Goal: Task Accomplishment & Management: Manage account settings

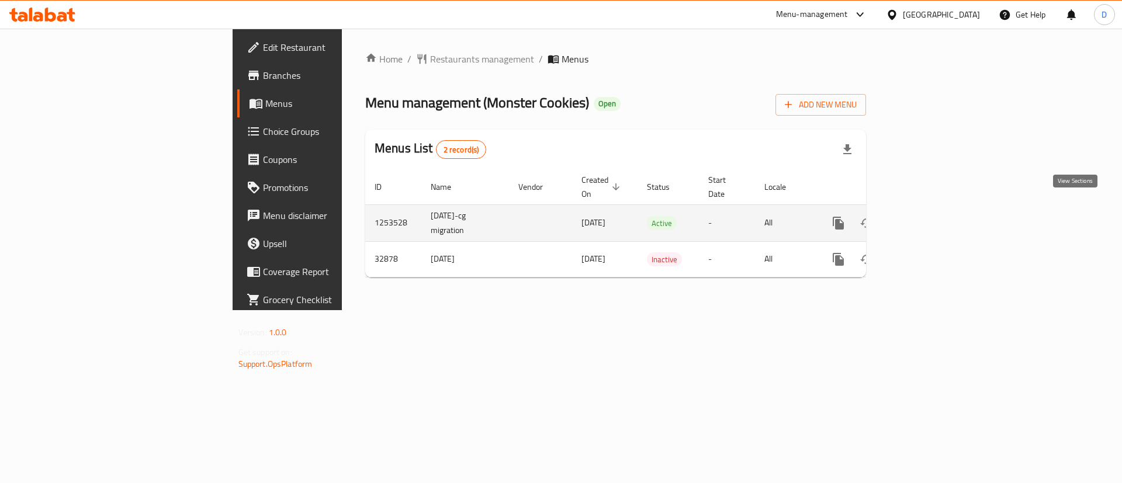
click at [937, 209] on link "enhanced table" at bounding box center [923, 223] width 28 height 28
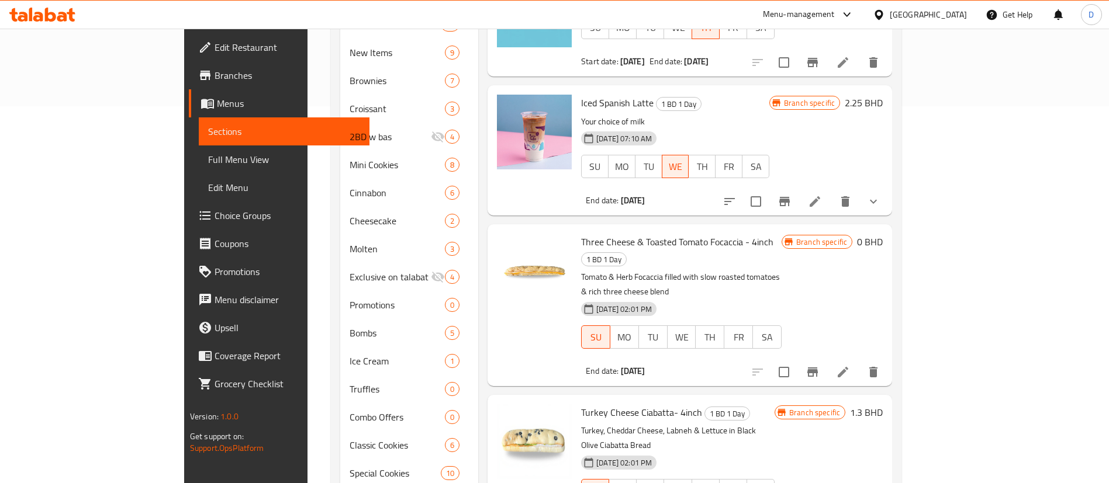
scroll to position [351, 0]
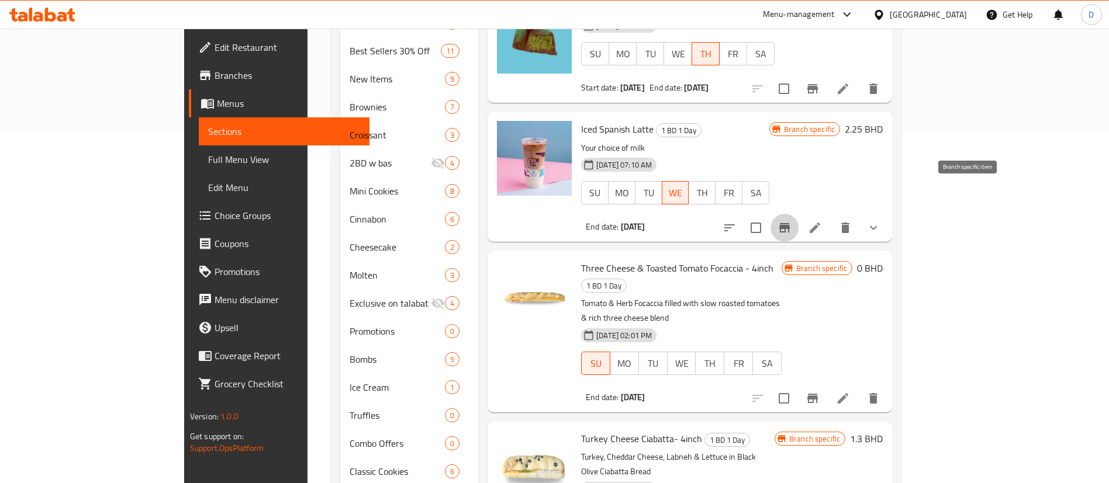
click at [790, 223] on icon "Branch-specific-item" at bounding box center [784, 227] width 11 height 9
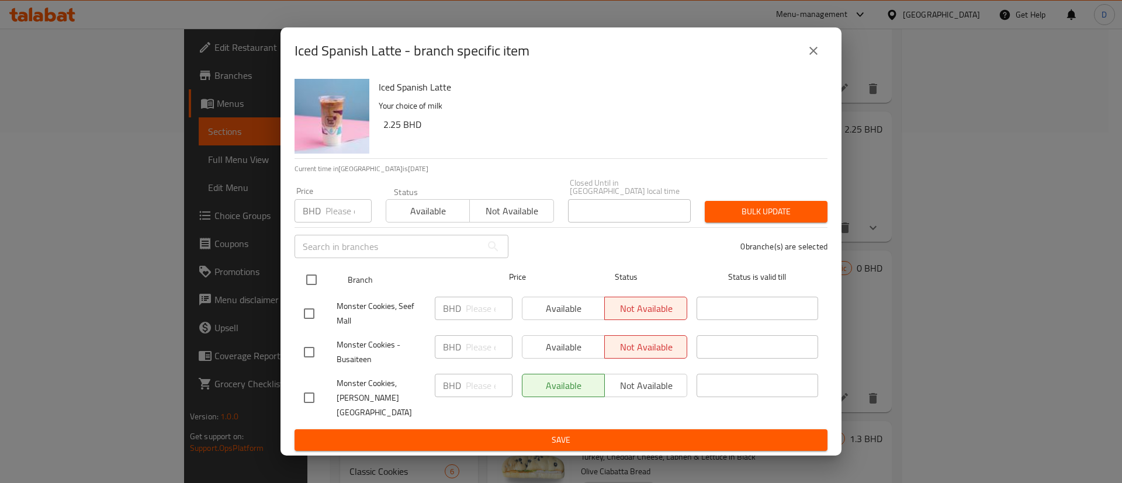
drag, startPoint x: 319, startPoint y: 281, endPoint x: 414, endPoint y: 230, distance: 108.3
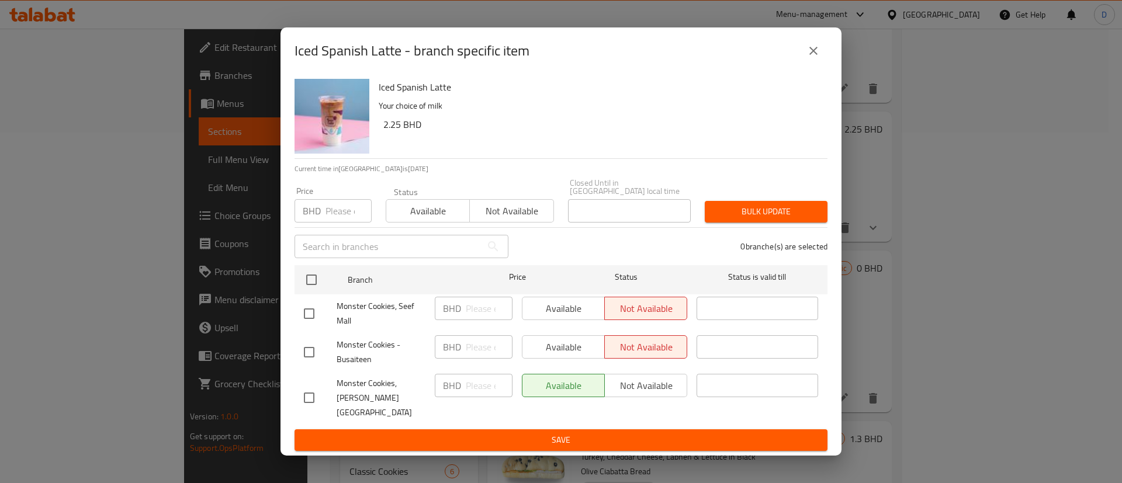
click at [319, 281] on input "checkbox" at bounding box center [311, 280] width 25 height 25
checkbox input "true"
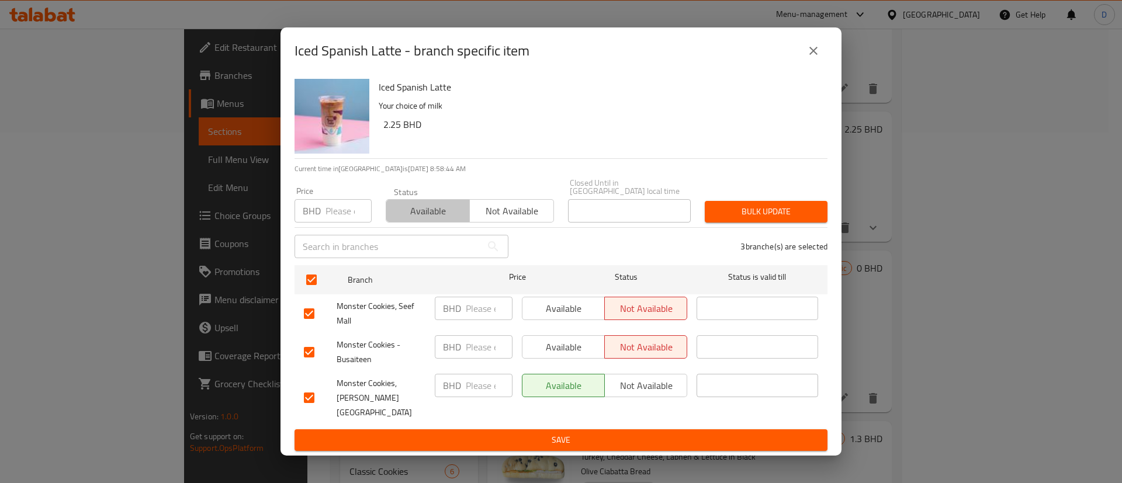
click at [425, 220] on span "Available" at bounding box center [428, 211] width 74 height 17
click at [750, 212] on span "Bulk update" at bounding box center [766, 212] width 104 height 15
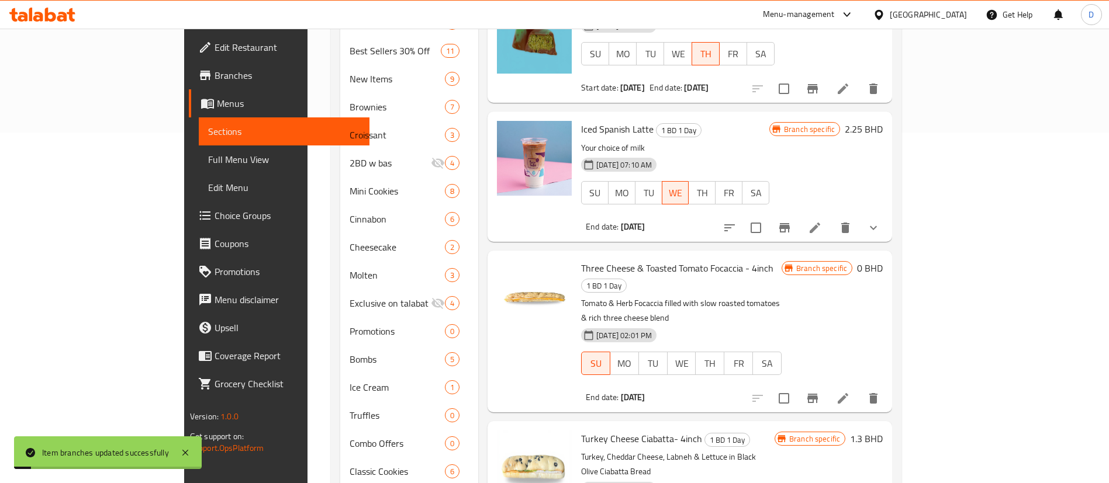
click at [769, 141] on p "Your choice of milk" at bounding box center [675, 148] width 188 height 15
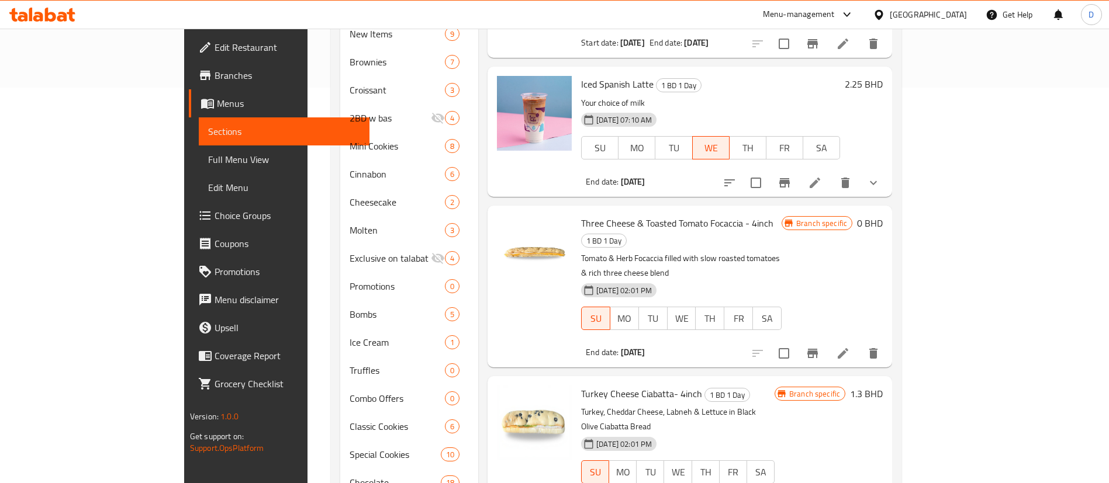
scroll to position [438, 0]
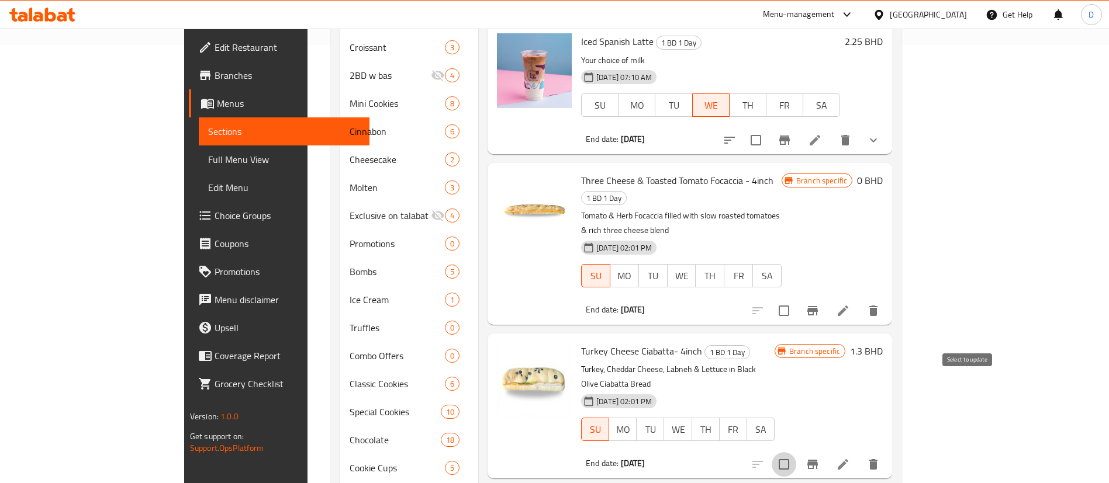
click at [796, 453] on input "checkbox" at bounding box center [784, 465] width 25 height 25
checkbox input "true"
click at [796, 299] on input "checkbox" at bounding box center [784, 311] width 25 height 25
checkbox input "true"
click at [878, 306] on icon "delete" at bounding box center [873, 311] width 8 height 11
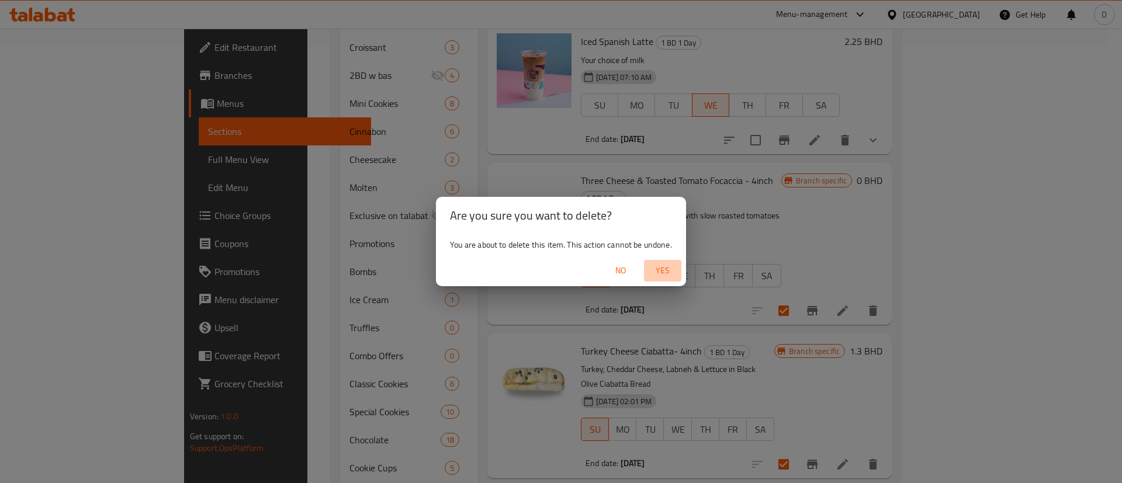
click at [665, 277] on span "Yes" at bounding box center [663, 271] width 28 height 15
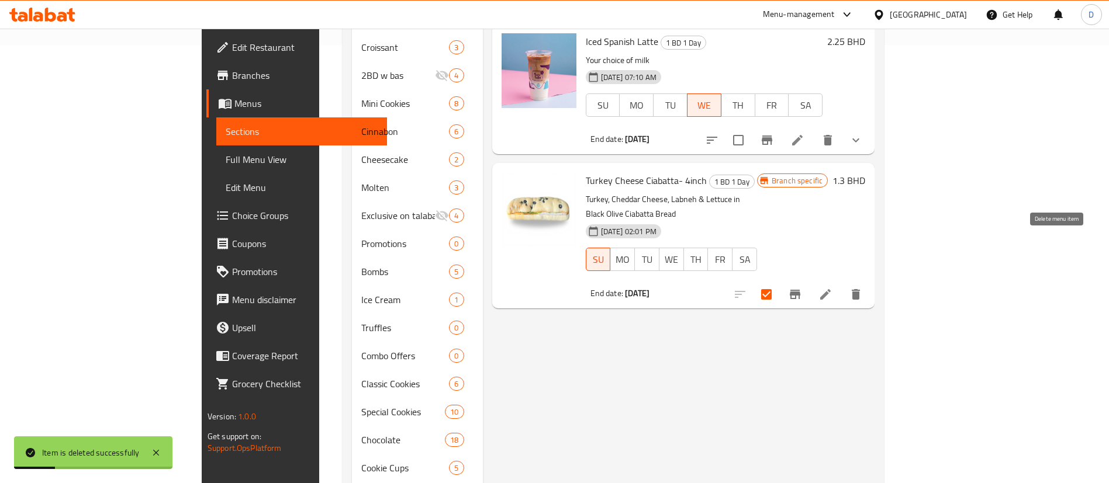
click at [863, 288] on icon "delete" at bounding box center [856, 295] width 14 height 14
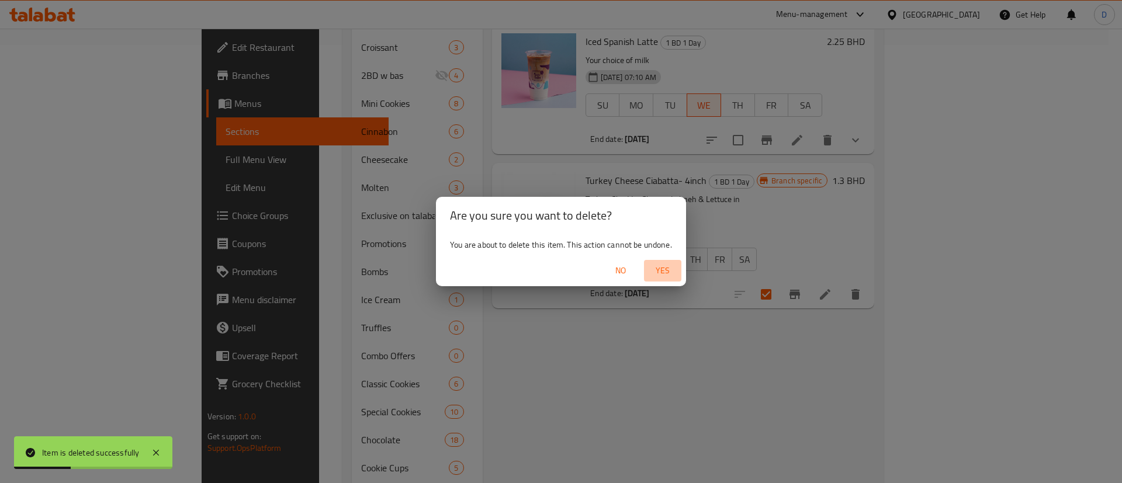
click at [669, 270] on span "Yes" at bounding box center [663, 271] width 28 height 15
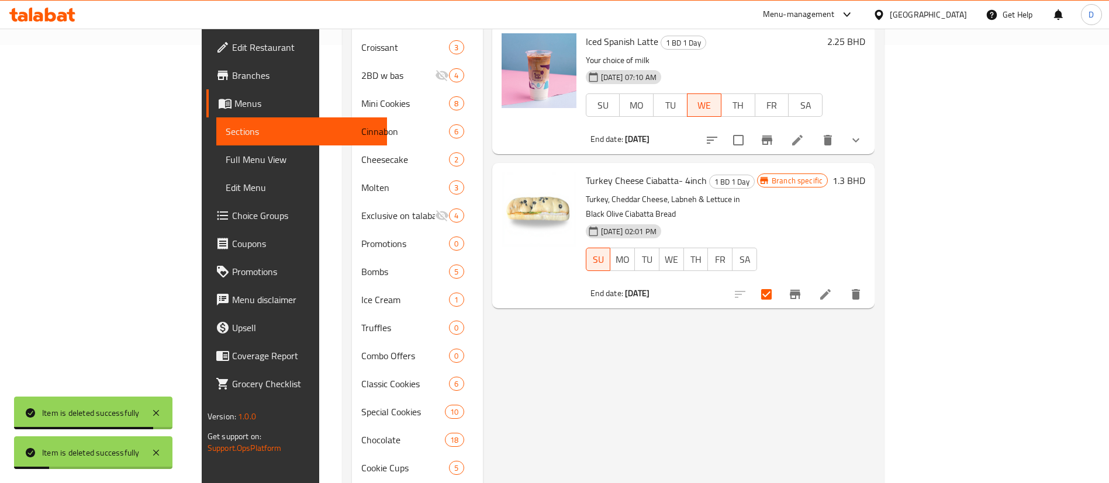
click at [875, 293] on div "Menu items Add Sort Manage items Micro Cookies For One 1 BD 1 Day 15 pieces mic…" at bounding box center [679, 229] width 392 height 1075
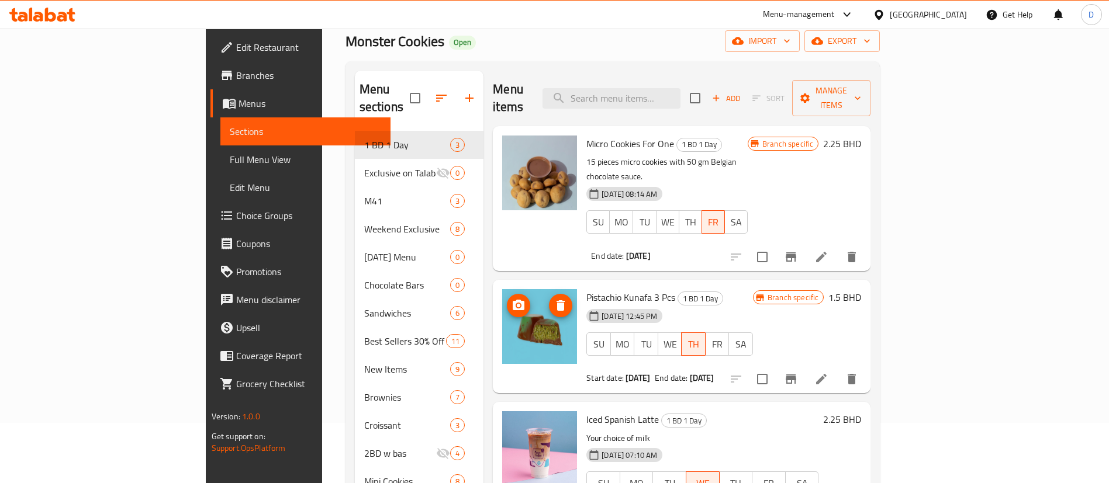
scroll to position [0, 0]
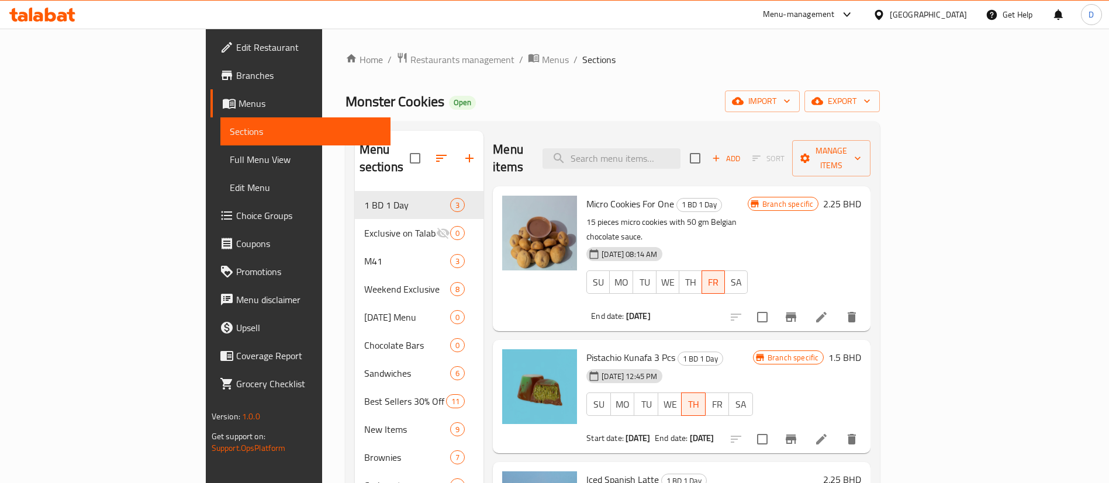
click at [410, 66] on span "Restaurants management" at bounding box center [462, 60] width 104 height 14
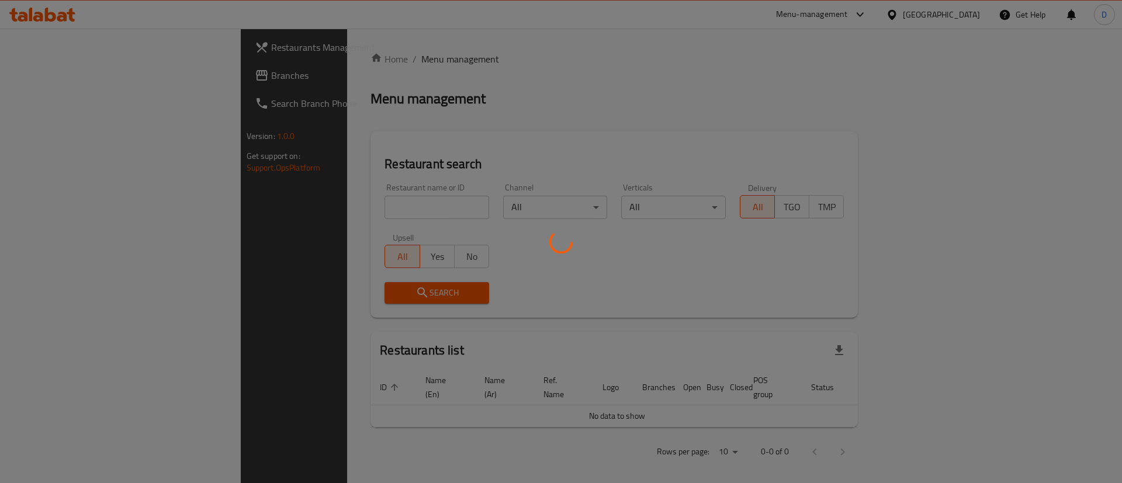
click at [315, 201] on div at bounding box center [561, 241] width 1122 height 483
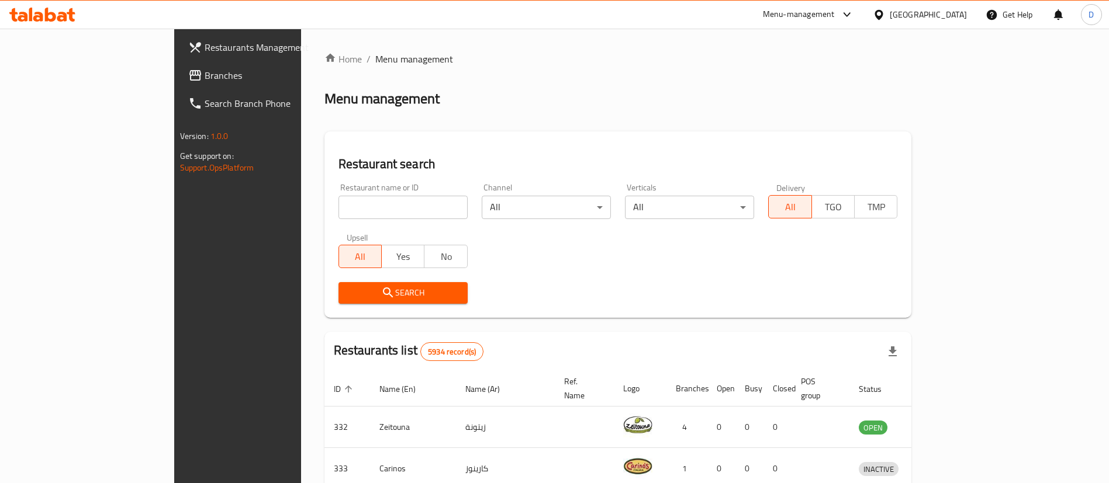
click at [324, 205] on div "Home / Menu management Menu management Restaurant search Restaurant name or ID …" at bounding box center [618, 426] width 588 height 748
click at [339, 217] on input "search" at bounding box center [403, 207] width 129 height 23
type input "[US_STATE] chicken"
click button "Search" at bounding box center [403, 293] width 129 height 22
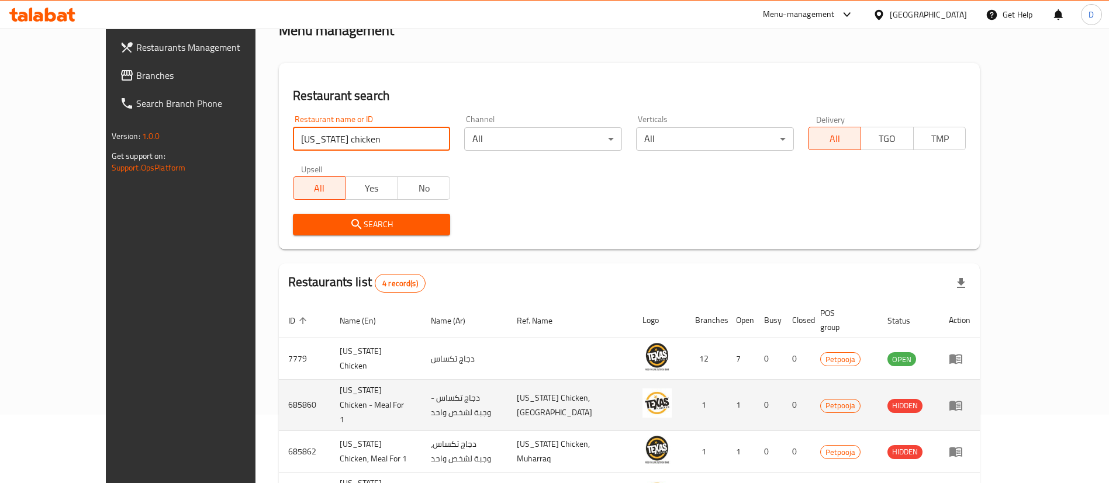
scroll to position [140, 0]
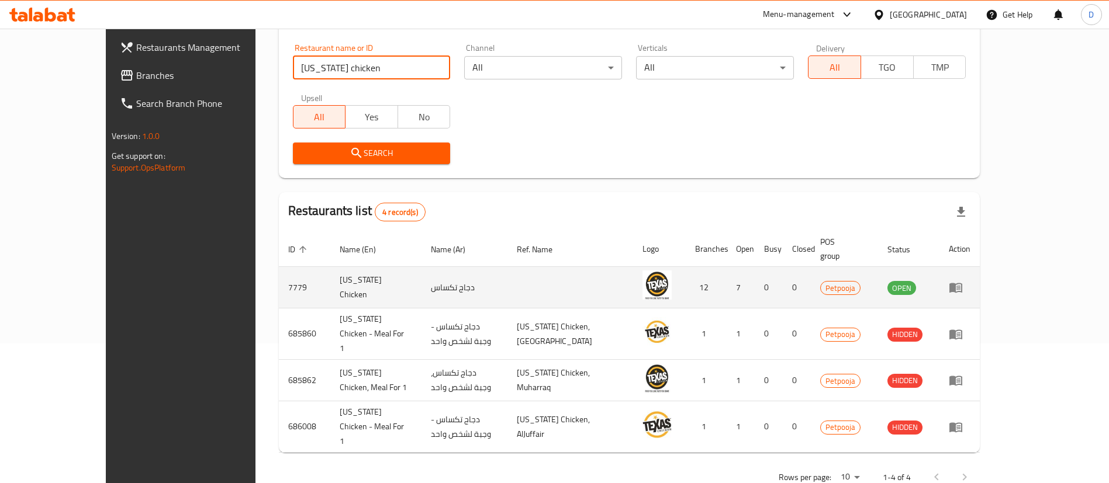
click at [961, 286] on icon "enhanced table" at bounding box center [958, 288] width 4 height 5
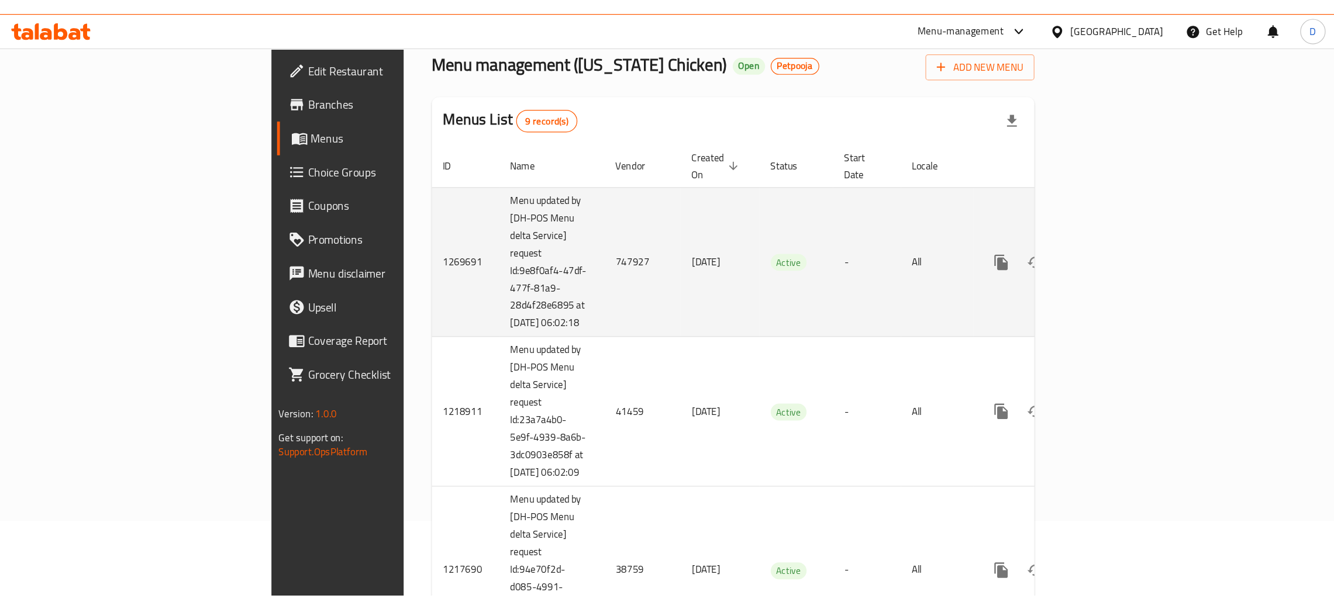
scroll to position [88, 0]
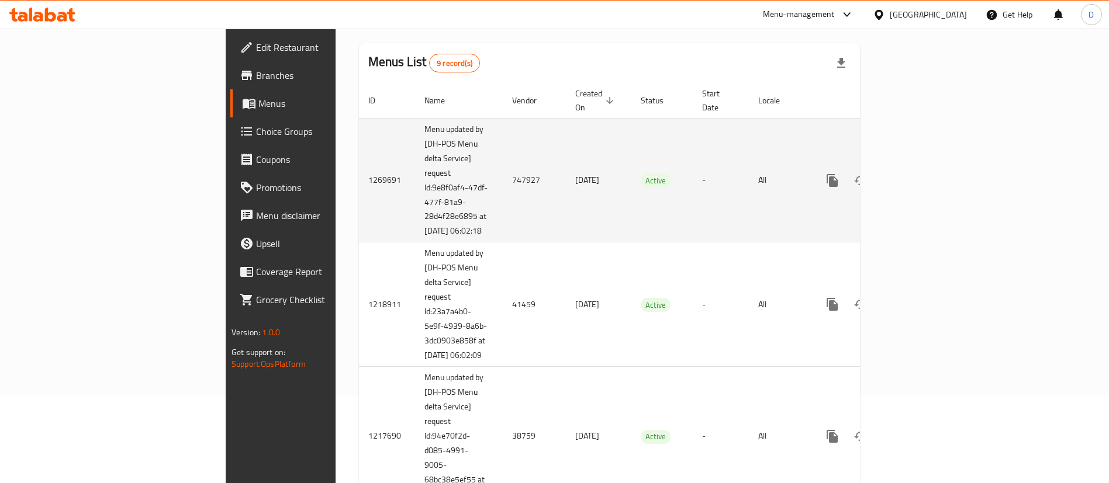
click at [503, 170] on td "747927" at bounding box center [534, 180] width 63 height 125
copy td "747927"
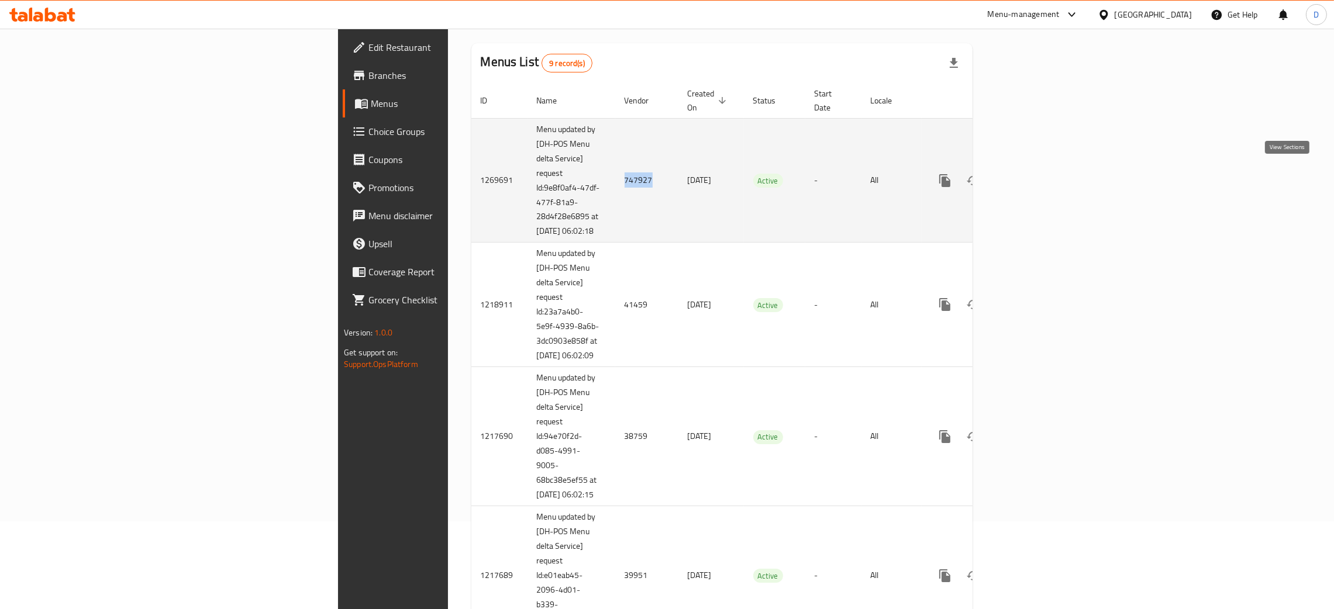
click at [1043, 171] on link "enhanced table" at bounding box center [1029, 181] width 28 height 28
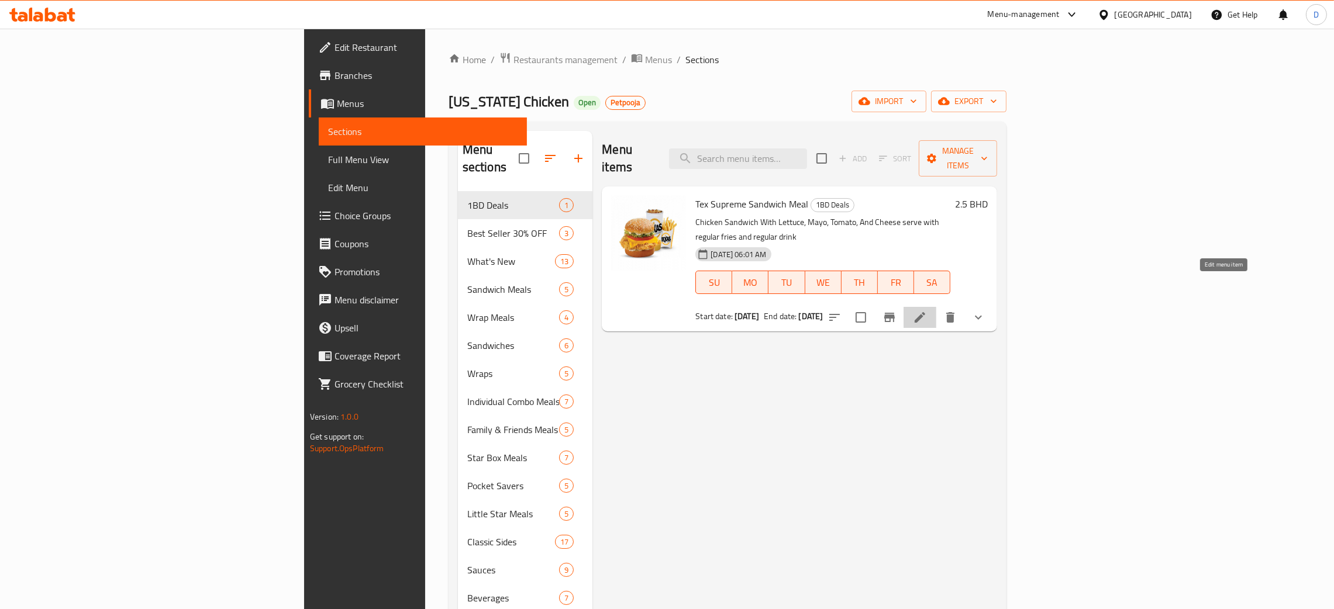
click at [927, 310] on icon at bounding box center [920, 317] width 14 height 14
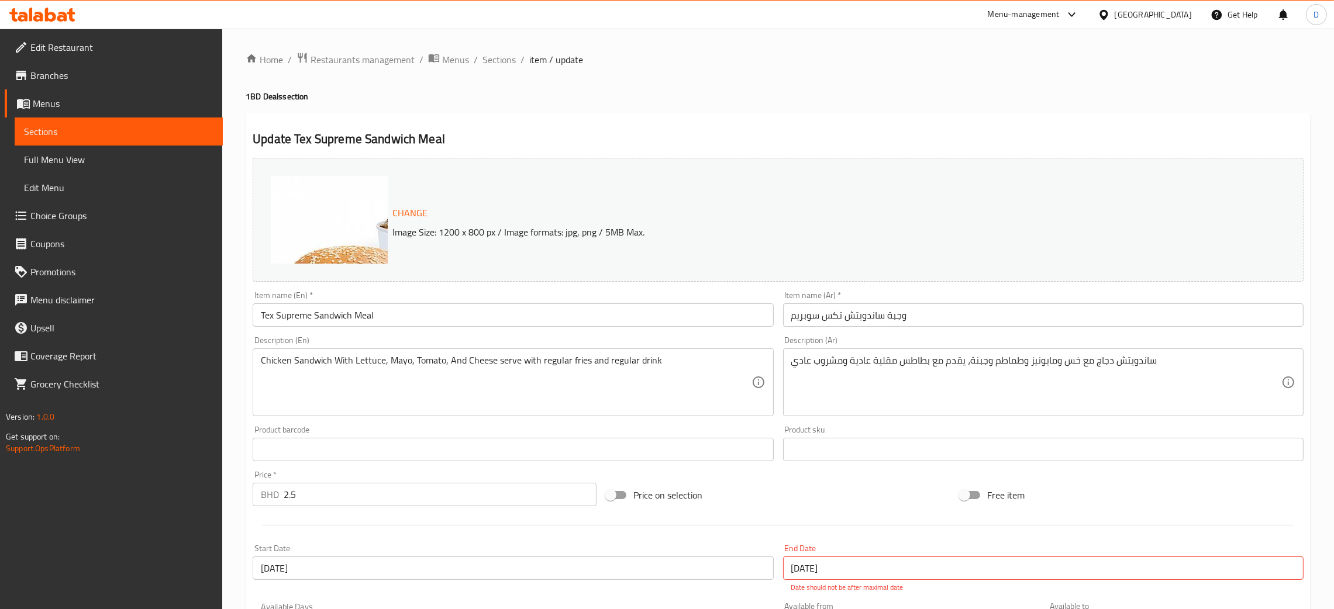
drag, startPoint x: 931, startPoint y: 89, endPoint x: 913, endPoint y: 74, distance: 24.5
click at [460, 58] on span "Menus" at bounding box center [455, 60] width 27 height 14
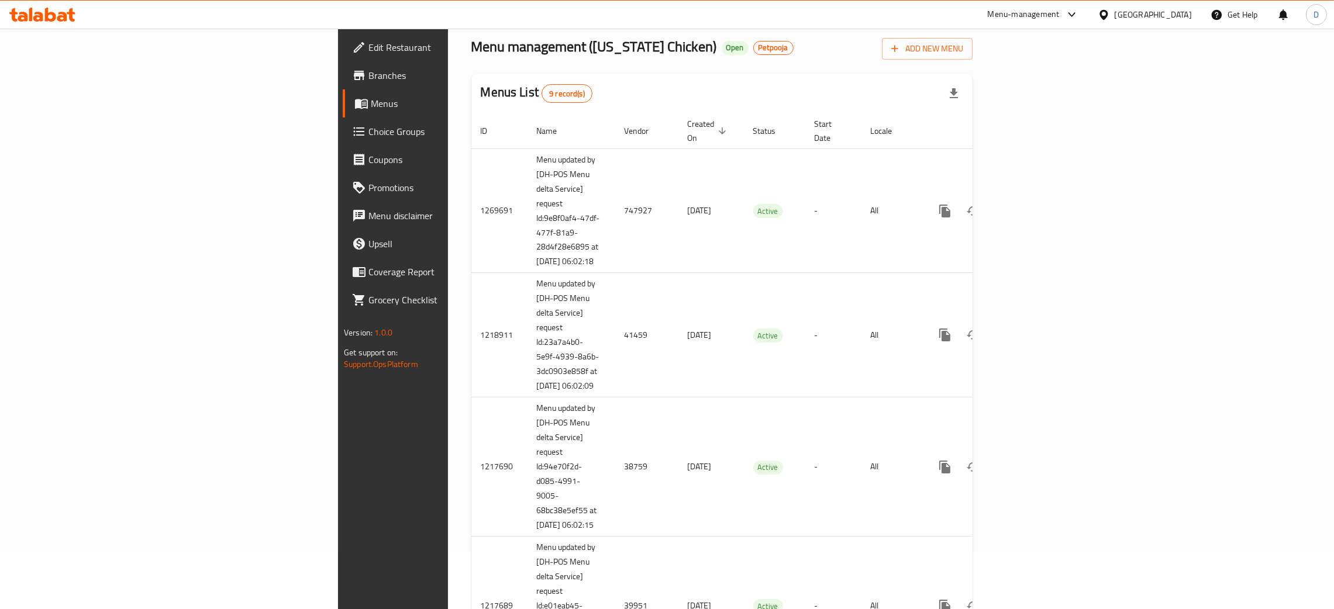
scroll to position [88, 0]
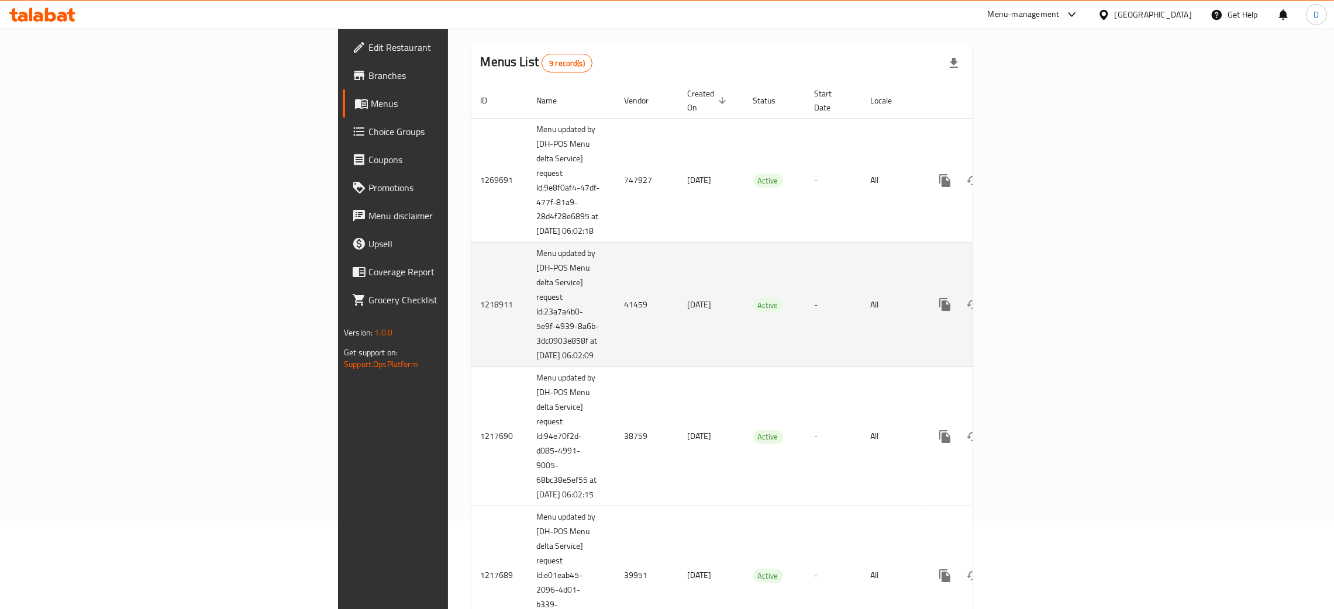
click at [615, 315] on td "41459" at bounding box center [646, 305] width 63 height 125
copy td "41459"
click at [1036, 309] on icon "enhanced table" at bounding box center [1029, 305] width 14 height 14
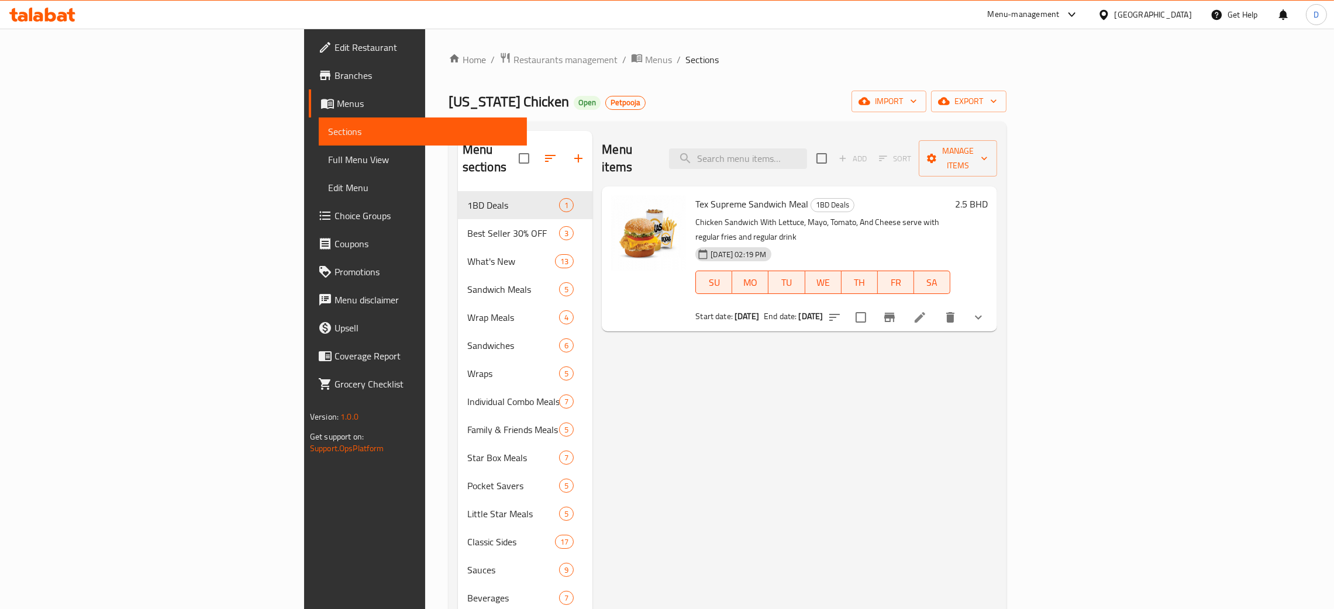
click at [927, 310] on icon at bounding box center [920, 317] width 14 height 14
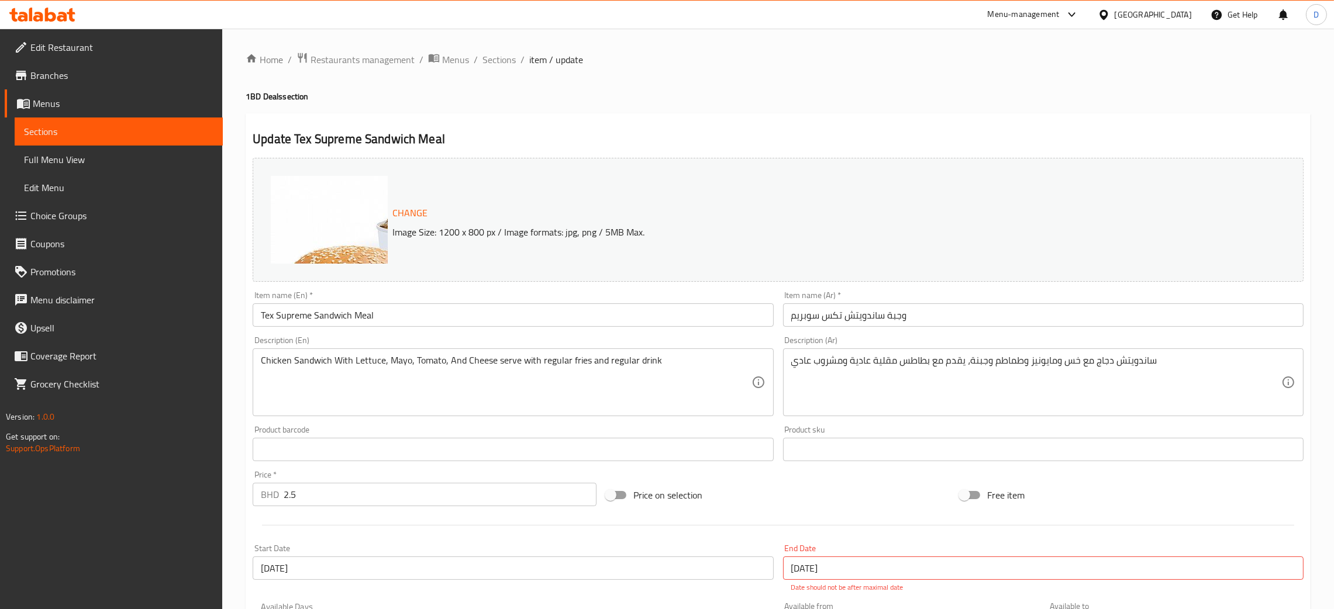
click at [773, 93] on h4 "1BD Deals section" at bounding box center [778, 97] width 1065 height 12
click at [461, 63] on span "Menus" at bounding box center [455, 60] width 27 height 14
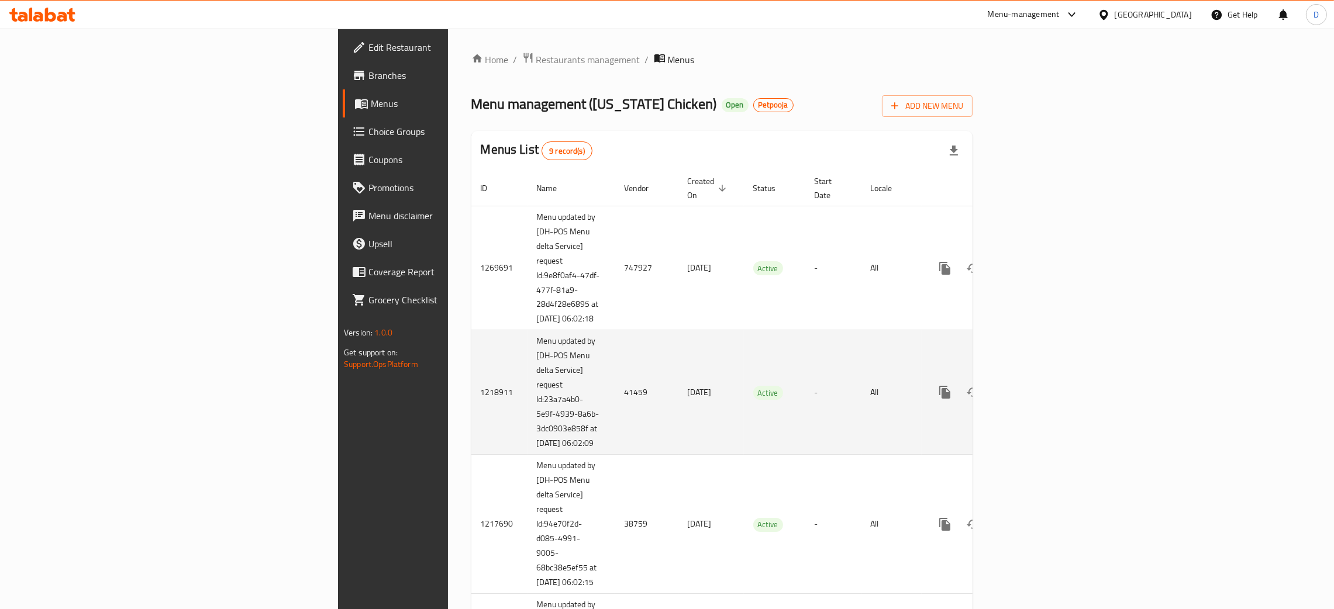
scroll to position [88, 0]
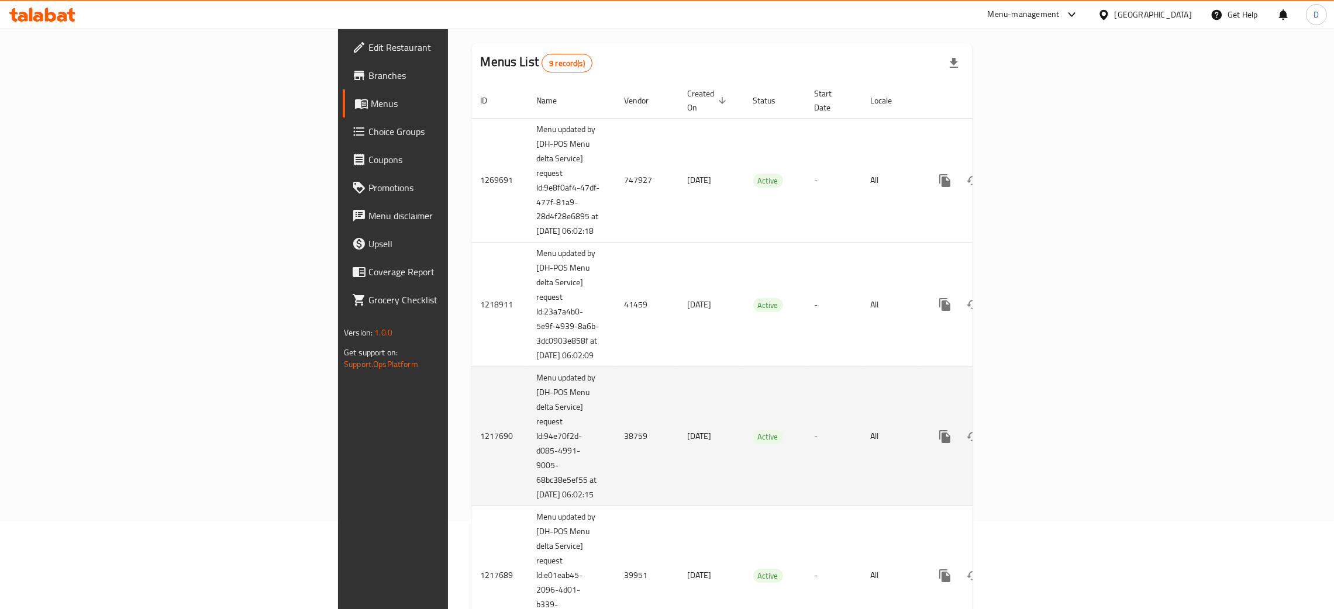
click at [615, 456] on td "38759" at bounding box center [646, 436] width 63 height 139
copy td "38759"
click at [1034, 442] on icon "enhanced table" at bounding box center [1029, 436] width 11 height 11
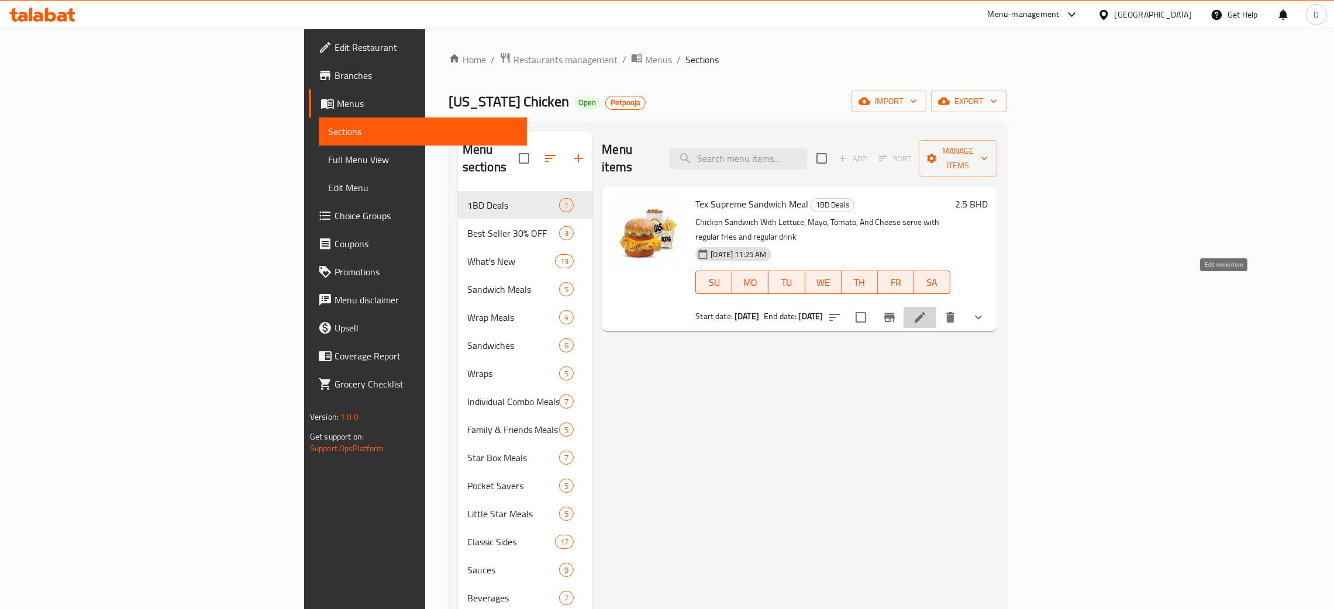
click at [927, 310] on icon at bounding box center [920, 317] width 14 height 14
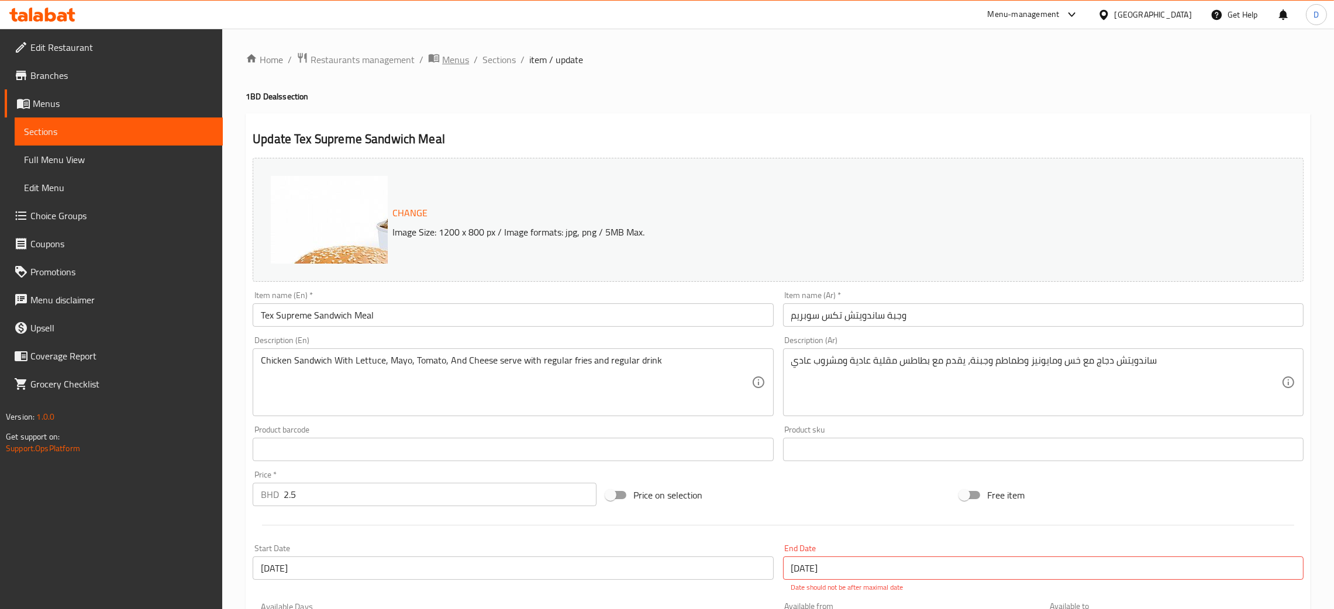
click at [454, 53] on span "Menus" at bounding box center [455, 60] width 27 height 14
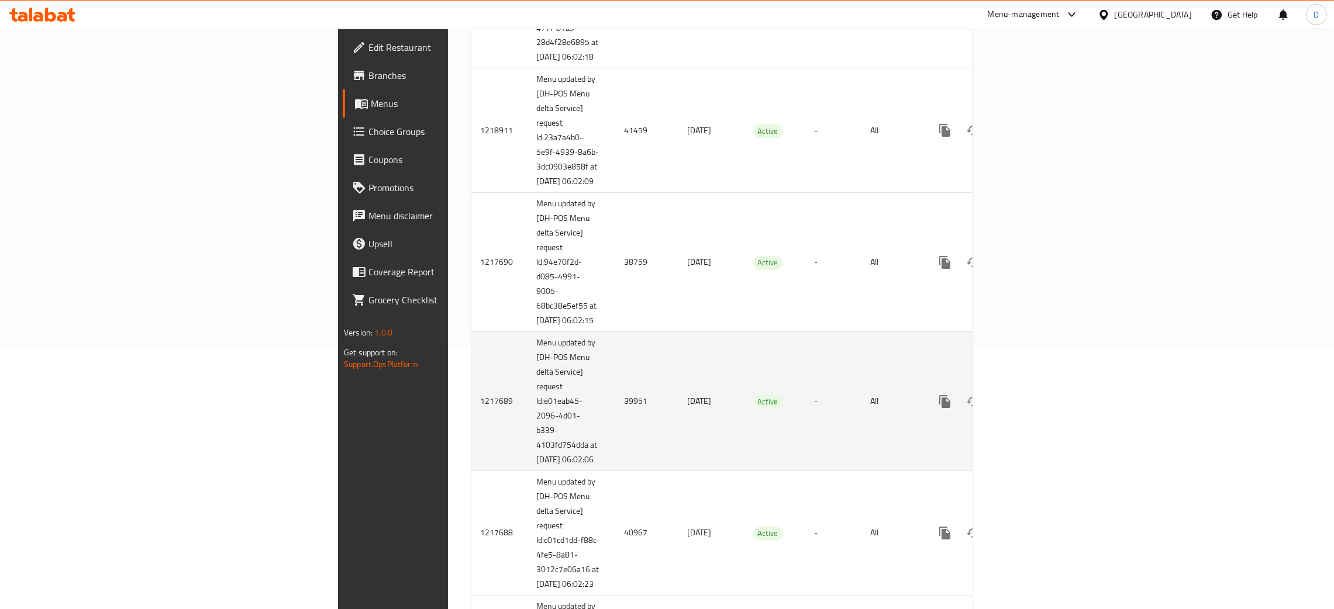
scroll to position [263, 0]
click at [527, 440] on td "Menu updated by [DH-POS Menu delta Service] request Id:e01eab45-2096-4d01-b339-…" at bounding box center [571, 400] width 88 height 139
click at [615, 433] on td "39951" at bounding box center [646, 400] width 63 height 139
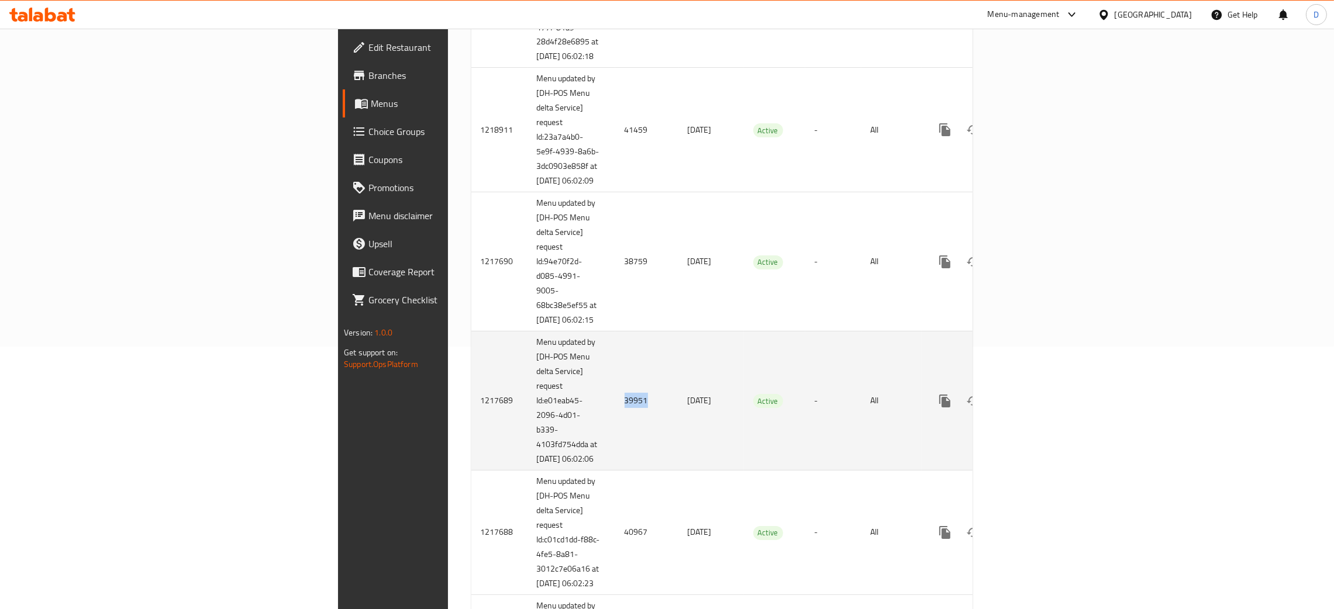
click at [615, 433] on td "39951" at bounding box center [646, 400] width 63 height 139
copy td "39951"
click at [1034, 406] on icon "enhanced table" at bounding box center [1029, 401] width 11 height 11
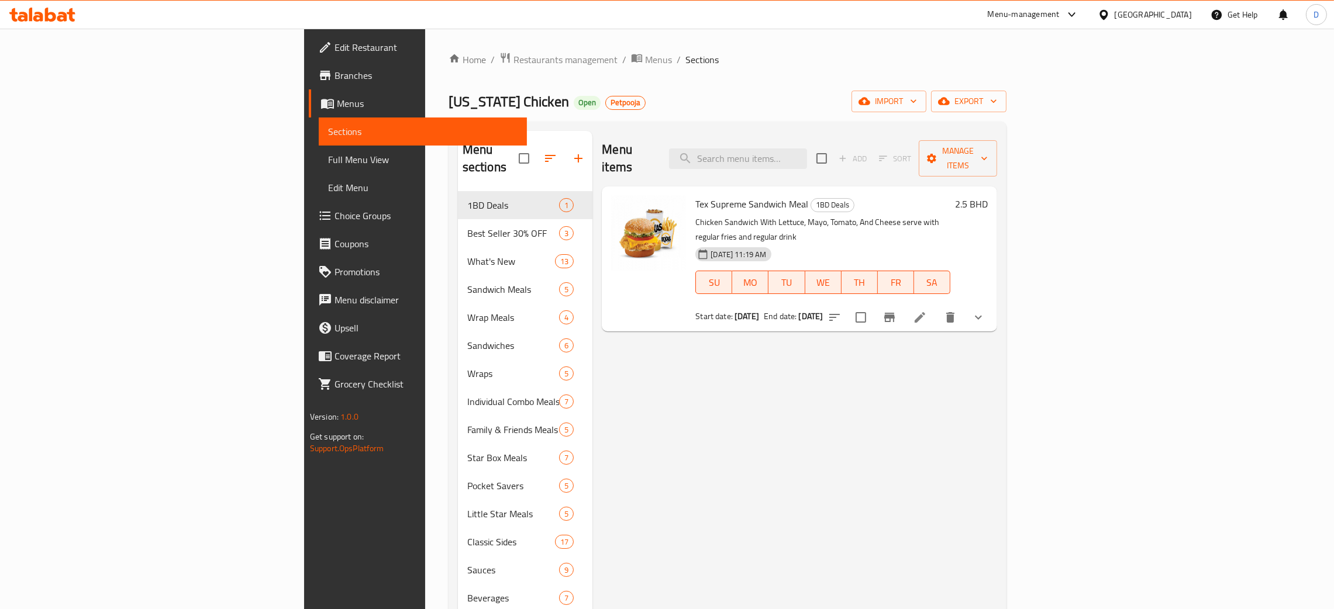
click at [927, 310] on icon at bounding box center [920, 317] width 14 height 14
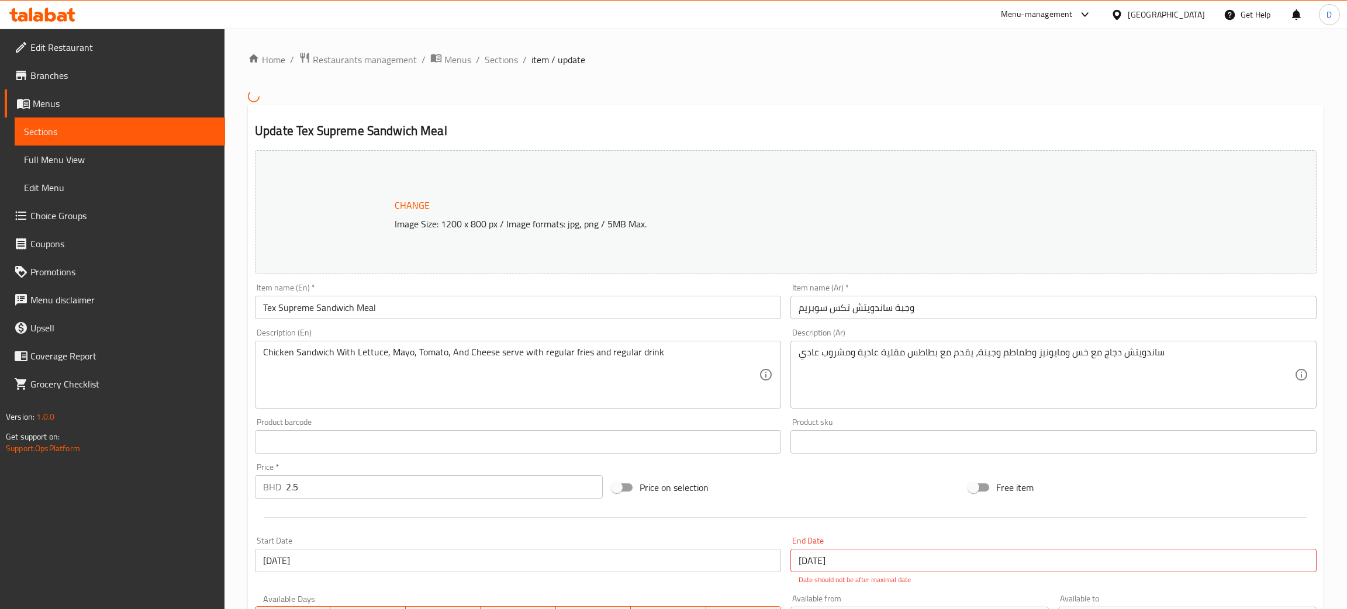
click at [853, 69] on div at bounding box center [673, 304] width 1347 height 609
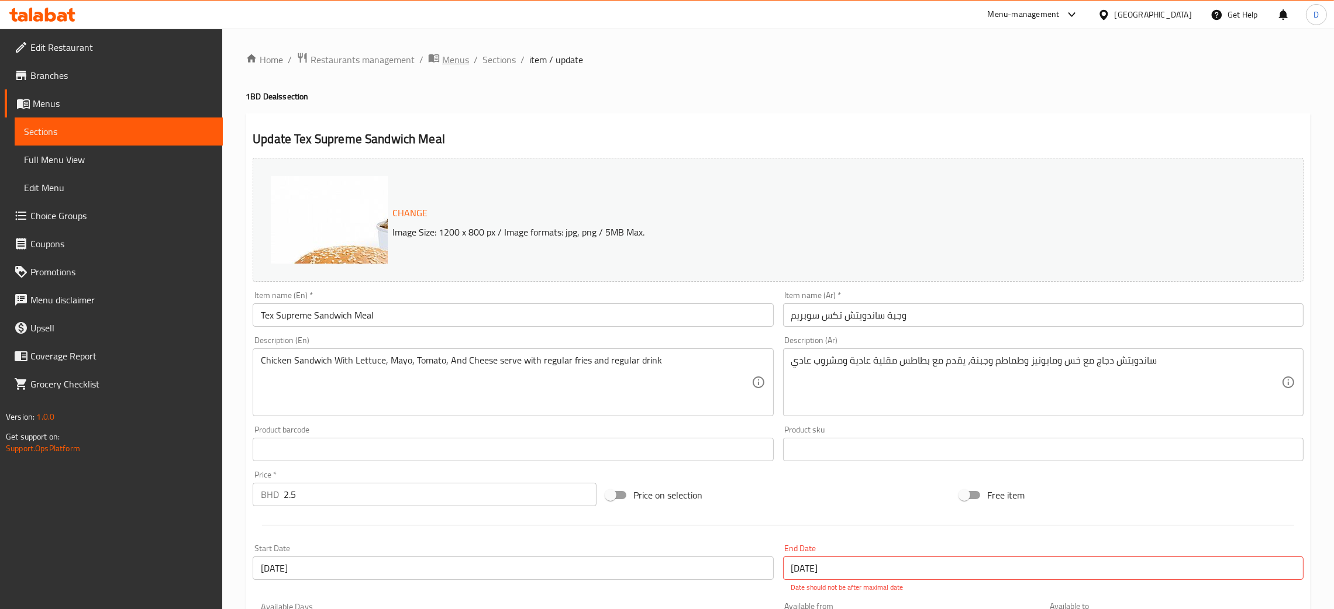
click at [464, 54] on span "Menus" at bounding box center [455, 60] width 27 height 14
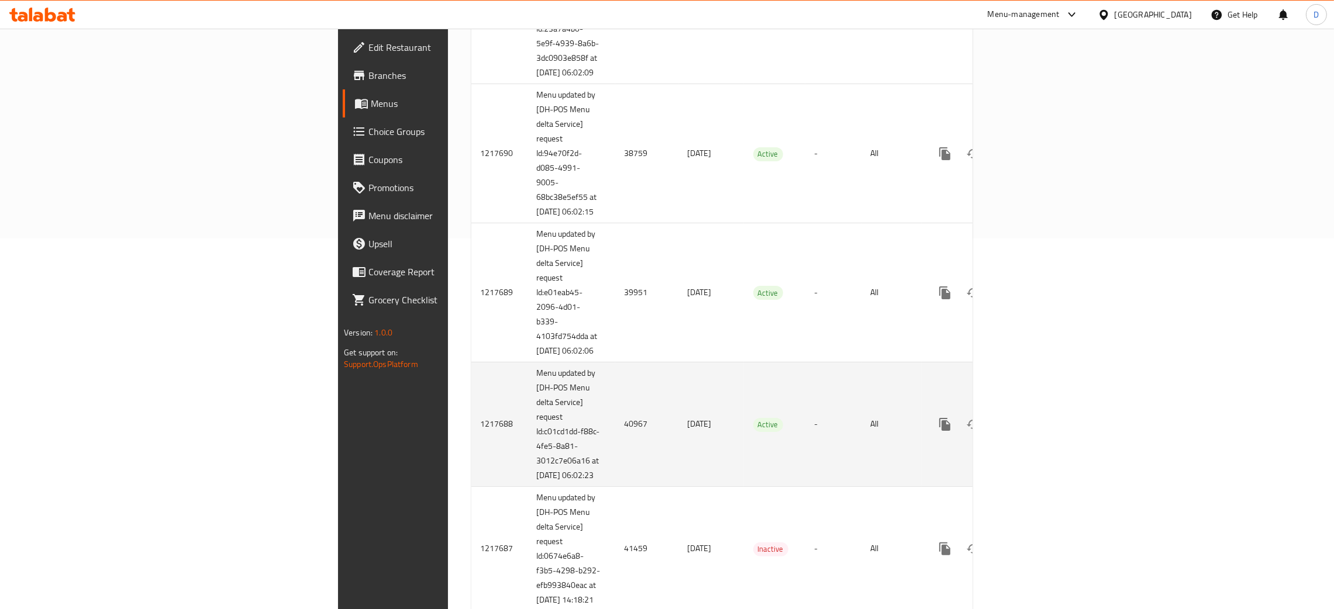
scroll to position [438, 0]
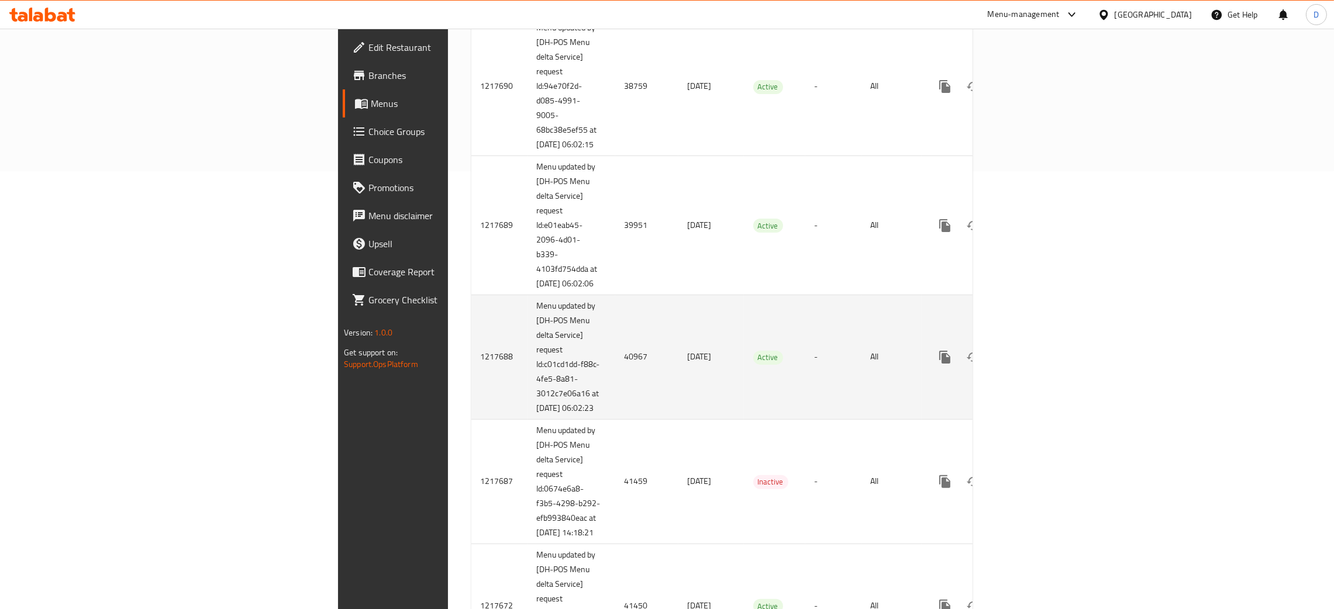
click at [615, 413] on td "40967" at bounding box center [646, 357] width 63 height 125
copy td "40967"
click at [1043, 371] on link "enhanced table" at bounding box center [1029, 357] width 28 height 28
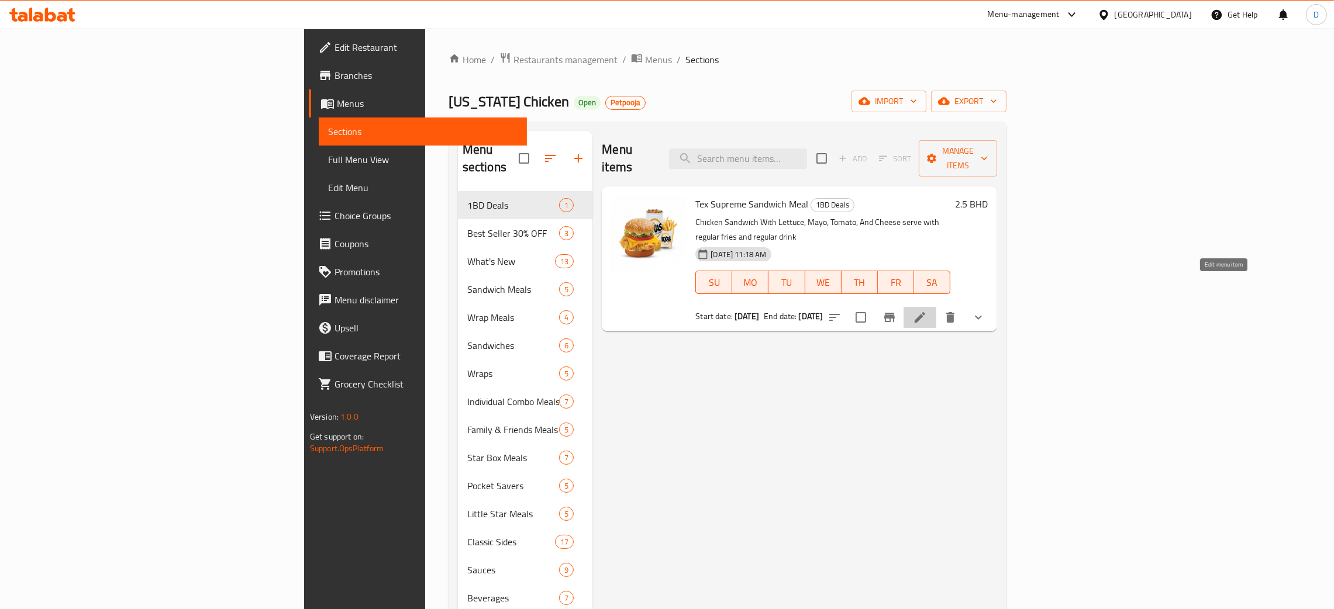
click at [925, 312] on icon at bounding box center [919, 317] width 11 height 11
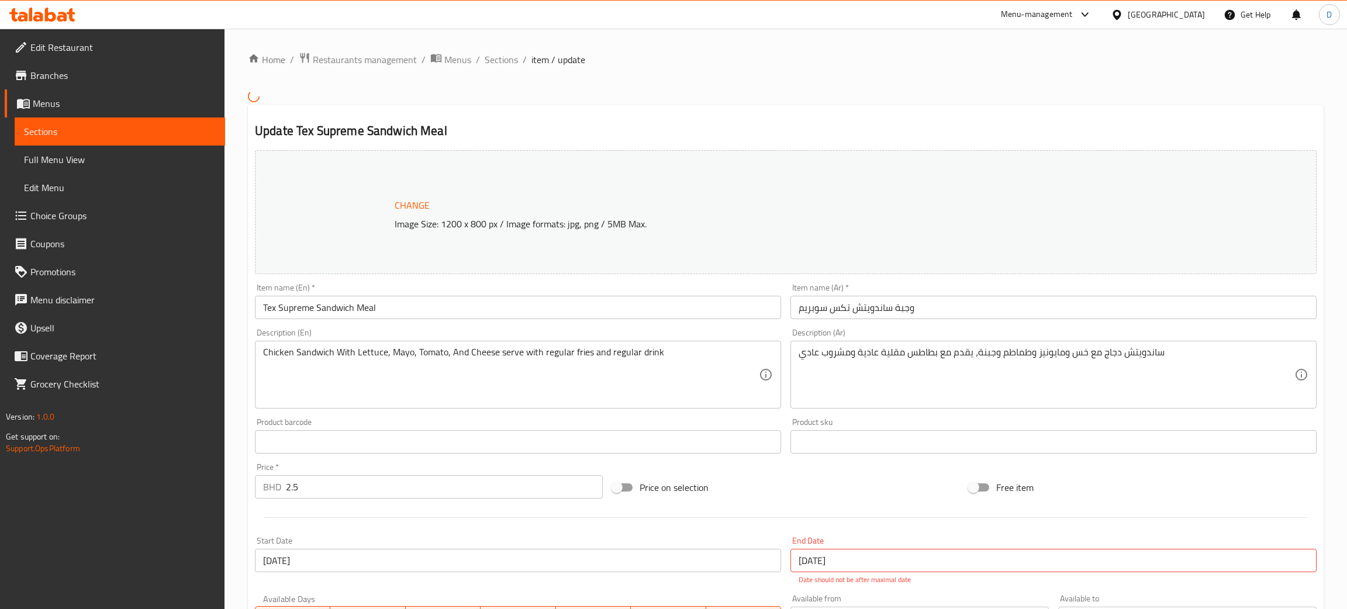
click at [899, 72] on div at bounding box center [673, 304] width 1347 height 609
